Goal: Task Accomplishment & Management: Manage account settings

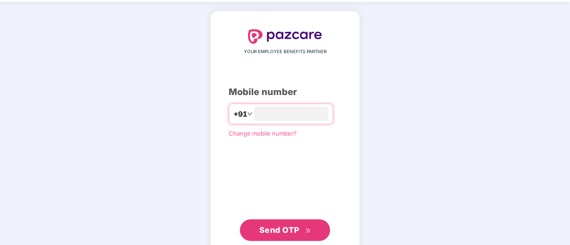
scroll to position [53, 0]
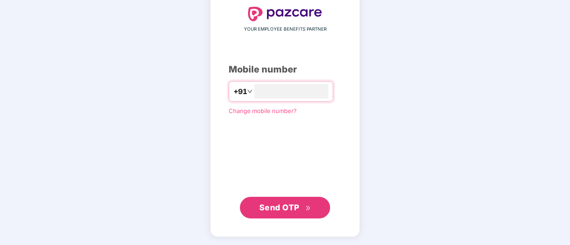
type input "**********"
click at [290, 205] on span "Send OTP" at bounding box center [279, 206] width 40 height 9
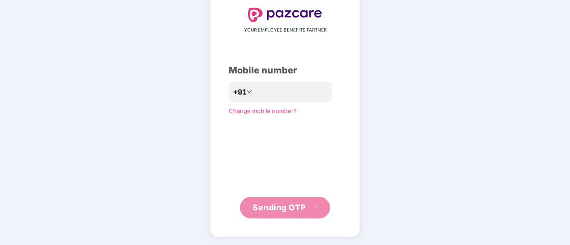
scroll to position [49, 0]
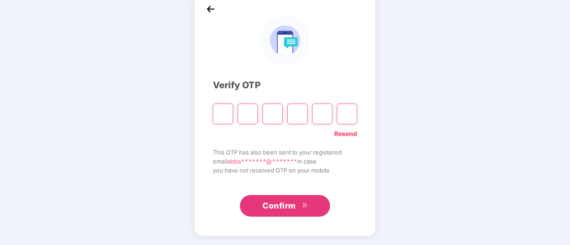
type input "*"
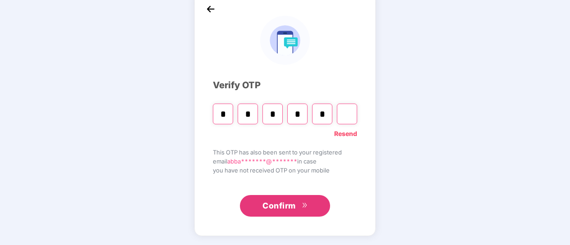
type input "*"
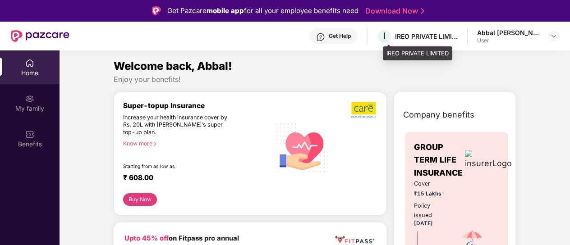
click at [442, 35] on div "IREO PRIVATE LIMITED" at bounding box center [426, 36] width 63 height 9
click at [502, 32] on div "Abbal [PERSON_NAME] [PERSON_NAME]" at bounding box center [508, 32] width 63 height 9
click at [555, 34] on img at bounding box center [553, 35] width 7 height 7
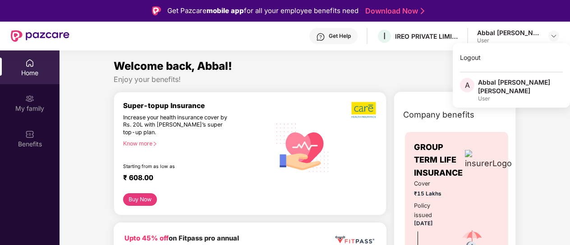
click at [499, 82] on div "Abbal [PERSON_NAME] [PERSON_NAME]" at bounding box center [520, 86] width 85 height 17
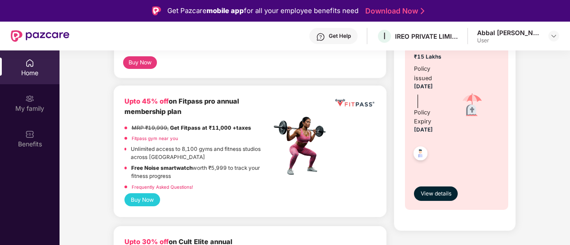
scroll to position [135, 0]
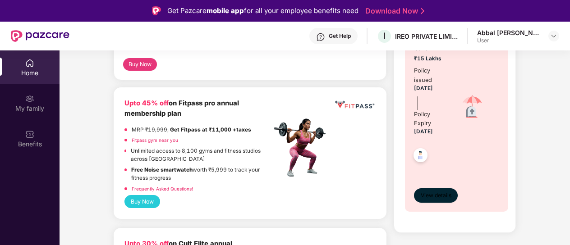
click at [444, 196] on span "View details" at bounding box center [436, 196] width 31 height 9
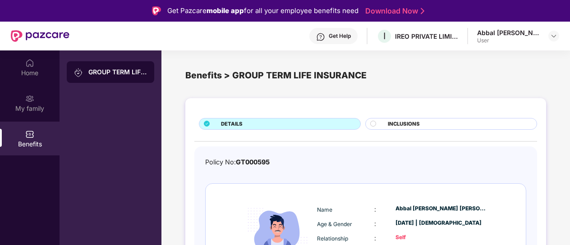
click at [373, 123] on circle at bounding box center [372, 123] width 5 height 5
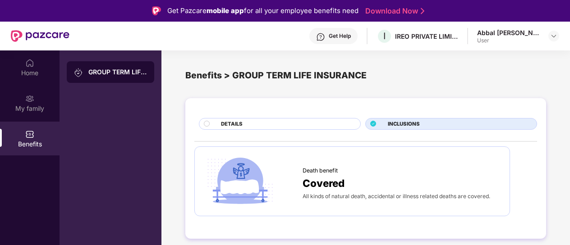
click at [207, 124] on circle at bounding box center [206, 123] width 5 height 5
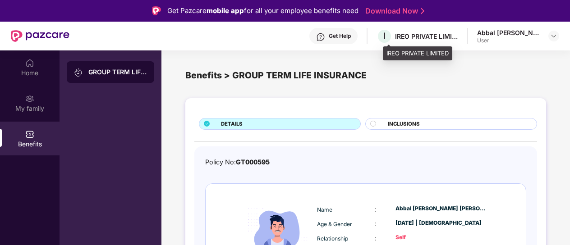
click at [417, 36] on div "IREO PRIVATE LIMITED" at bounding box center [426, 36] width 63 height 9
click at [458, 37] on div "IREO PRIVATE LIMITED" at bounding box center [426, 36] width 63 height 9
click at [128, 72] on div "GROUP TERM LIFE INSURANCE" at bounding box center [117, 72] width 59 height 9
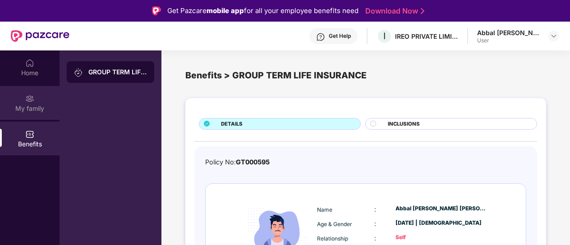
click at [31, 97] on img at bounding box center [29, 98] width 9 height 9
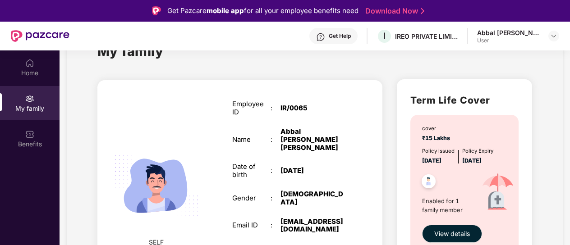
scroll to position [60, 0]
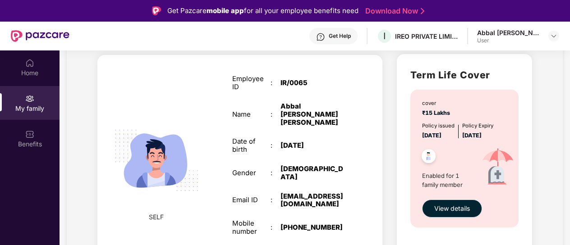
click at [461, 208] on span "View details" at bounding box center [452, 209] width 36 height 10
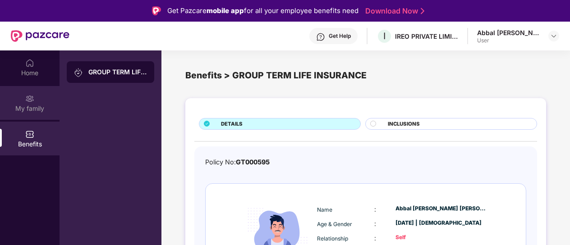
click at [33, 98] on img at bounding box center [29, 98] width 9 height 9
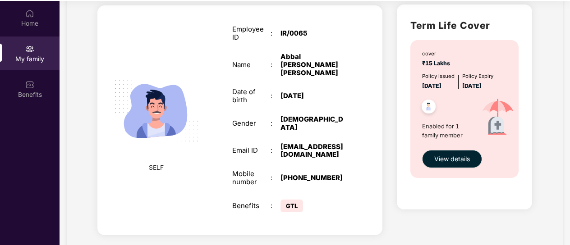
scroll to position [51, 0]
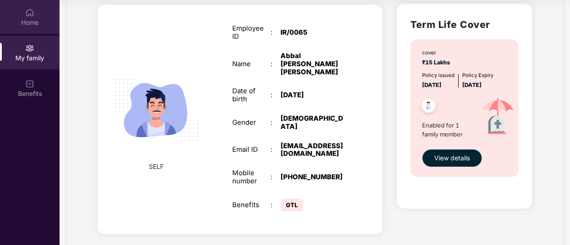
click at [34, 16] on div "Home" at bounding box center [30, 17] width 60 height 34
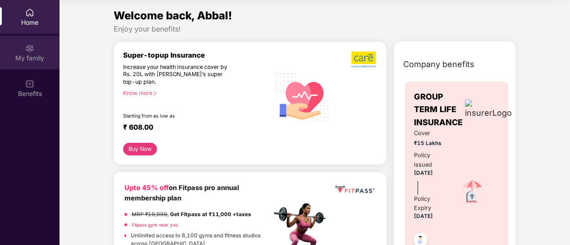
click at [30, 49] on img at bounding box center [29, 48] width 9 height 9
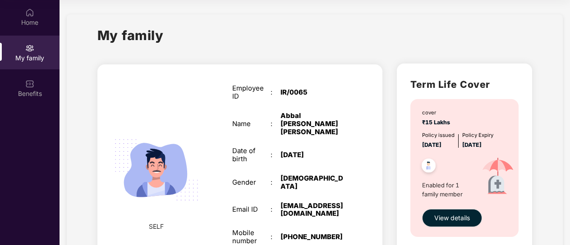
scroll to position [60, 0]
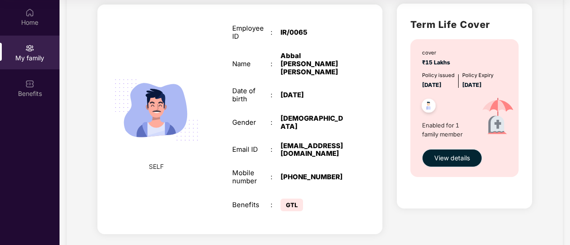
click at [460, 157] on span "View details" at bounding box center [452, 158] width 36 height 10
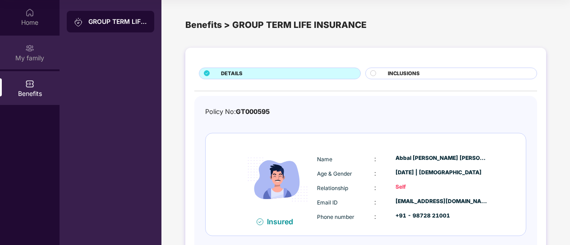
click at [34, 54] on div "My family" at bounding box center [30, 58] width 60 height 9
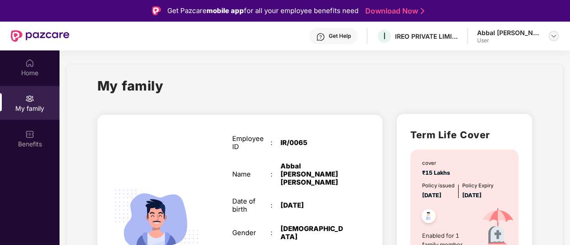
click at [555, 35] on img at bounding box center [553, 35] width 7 height 7
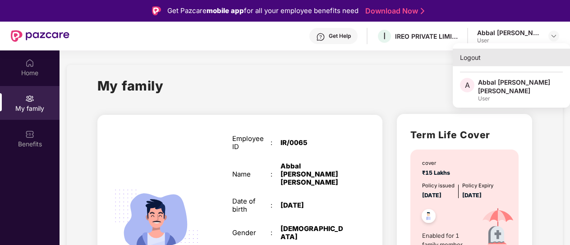
click at [463, 58] on div "Logout" at bounding box center [511, 58] width 117 height 18
